Goal: Information Seeking & Learning: Learn about a topic

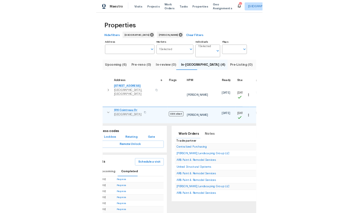
scroll to position [5, 19]
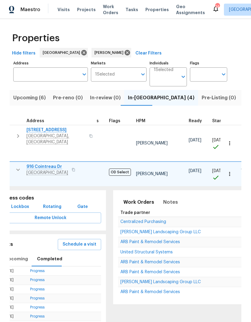
click at [48, 321] on link "In-Person Walkthrough" at bounding box center [49, 325] width 38 height 4
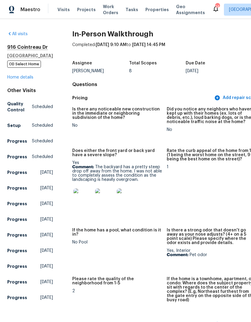
click at [73, 201] on img at bounding box center [82, 197] width 19 height 19
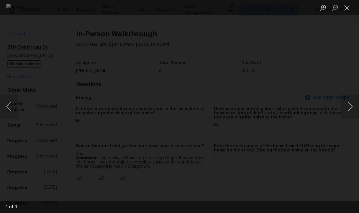
click at [250, 105] on button "Next image" at bounding box center [350, 107] width 18 height 24
click at [250, 110] on button "Next image" at bounding box center [350, 107] width 18 height 24
click at [250, 111] on button "Next image" at bounding box center [350, 107] width 18 height 24
click at [250, 7] on button "Close lightbox" at bounding box center [347, 7] width 12 height 11
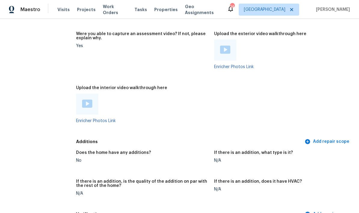
scroll to position [1231, 0]
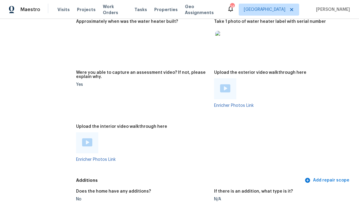
click at [229, 91] on img at bounding box center [225, 88] width 10 height 8
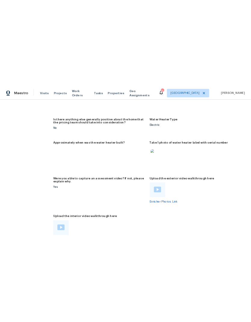
scroll to position [1189, 0]
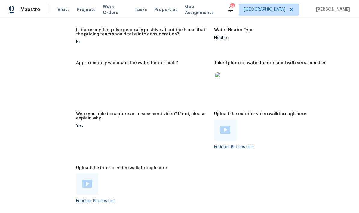
click at [225, 128] on img at bounding box center [225, 130] width 10 height 8
click at [86, 179] on div at bounding box center [87, 184] width 22 height 21
click at [88, 187] on img at bounding box center [87, 184] width 10 height 8
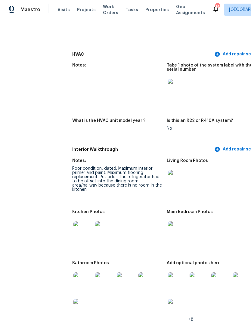
scroll to position [699, 2]
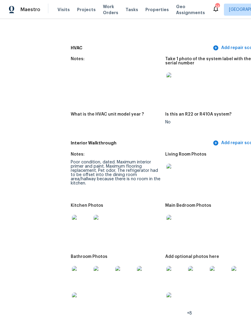
click at [74, 274] on img at bounding box center [81, 275] width 19 height 19
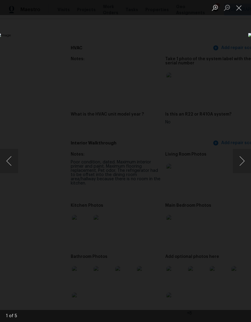
click at [242, 161] on button "Next image" at bounding box center [242, 161] width 18 height 24
click at [27, 137] on img "Lightbox" at bounding box center [96, 161] width 199 height 256
click at [241, 161] on button "Next image" at bounding box center [242, 161] width 18 height 24
click at [241, 164] on button "Next image" at bounding box center [242, 161] width 18 height 24
click at [243, 164] on button "Next image" at bounding box center [242, 161] width 18 height 24
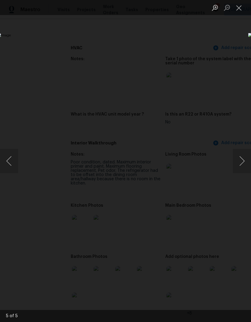
click at [240, 169] on button "Next image" at bounding box center [242, 161] width 18 height 24
click at [238, 169] on button "Next image" at bounding box center [242, 161] width 18 height 24
click at [241, 9] on button "Close lightbox" at bounding box center [239, 7] width 12 height 11
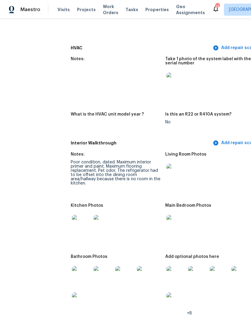
click at [171, 271] on img at bounding box center [175, 275] width 19 height 19
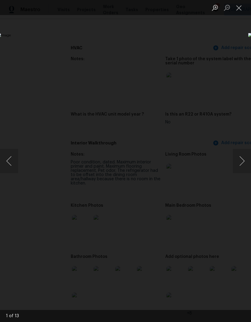
click at [241, 164] on button "Next image" at bounding box center [242, 161] width 18 height 24
click at [244, 167] on button "Next image" at bounding box center [242, 161] width 18 height 24
click at [241, 167] on button "Next image" at bounding box center [242, 161] width 18 height 24
click at [241, 163] on button "Next image" at bounding box center [242, 161] width 18 height 24
click at [197, 154] on img "Lightbox" at bounding box center [96, 161] width 199 height 256
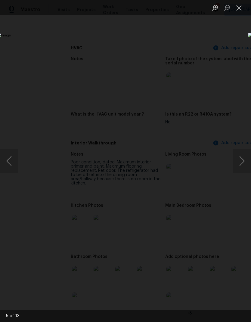
click at [244, 166] on button "Next image" at bounding box center [242, 161] width 18 height 24
click at [244, 161] on button "Next image" at bounding box center [242, 161] width 18 height 24
click at [241, 161] on button "Next image" at bounding box center [242, 161] width 18 height 24
click at [237, 165] on button "Next image" at bounding box center [242, 161] width 18 height 24
click at [235, 161] on button "Next image" at bounding box center [242, 161] width 18 height 24
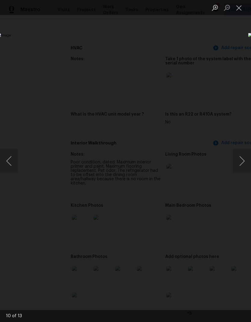
click at [239, 166] on button "Next image" at bounding box center [242, 161] width 18 height 24
click at [237, 169] on button "Next image" at bounding box center [242, 161] width 18 height 24
click at [235, 167] on button "Next image" at bounding box center [242, 161] width 18 height 24
click at [244, 156] on button "Next image" at bounding box center [242, 161] width 18 height 24
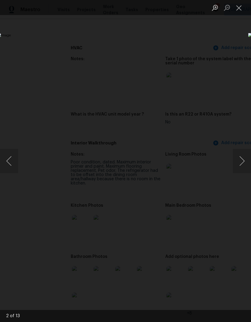
click at [244, 10] on button "Close lightbox" at bounding box center [239, 7] width 12 height 11
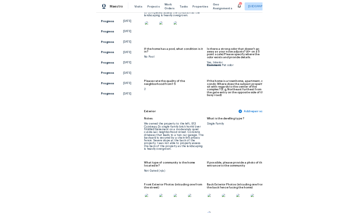
scroll to position [156, 0]
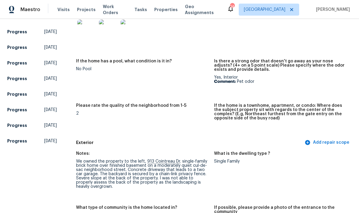
click at [156, 12] on span "Properties" at bounding box center [165, 10] width 23 height 6
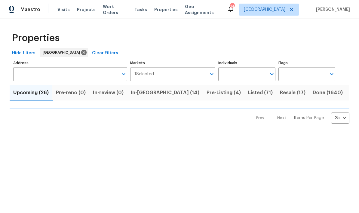
click at [146, 97] on span "In-[GEOGRAPHIC_DATA] (14)" at bounding box center [165, 93] width 69 height 8
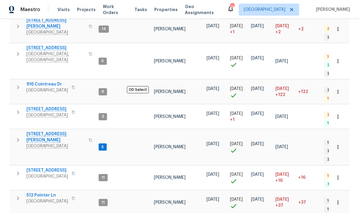
scroll to position [123, 0]
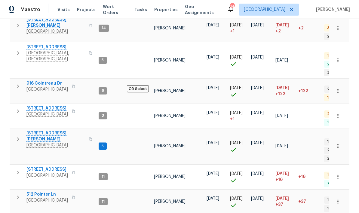
click at [20, 83] on icon "button" at bounding box center [17, 86] width 7 height 7
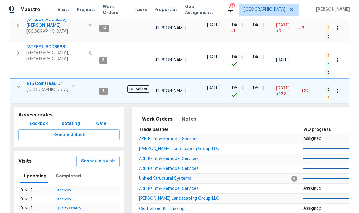
click at [186, 115] on span "Notes" at bounding box center [189, 119] width 15 height 8
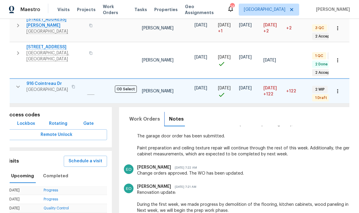
scroll to position [498, 0]
